Goal: Task Accomplishment & Management: Manage account settings

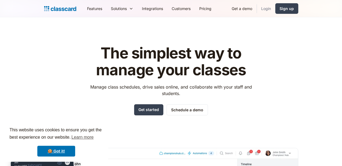
click at [275, 9] on link "Login" at bounding box center [266, 8] width 18 height 12
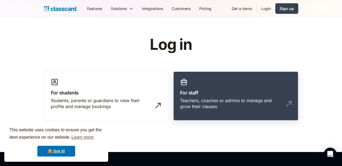
click at [214, 91] on h3 "For staff" at bounding box center [235, 92] width 111 height 7
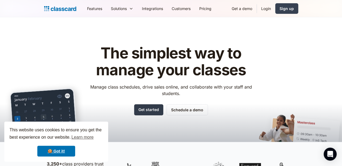
click at [154, 107] on link "Get started" at bounding box center [148, 109] width 29 height 11
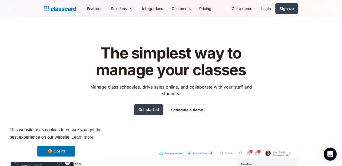
click at [275, 8] on link "Login" at bounding box center [266, 8] width 18 height 12
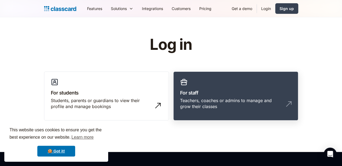
click at [208, 94] on h3 "For staff" at bounding box center [235, 92] width 111 height 7
